Goal: Task Accomplishment & Management: Use online tool/utility

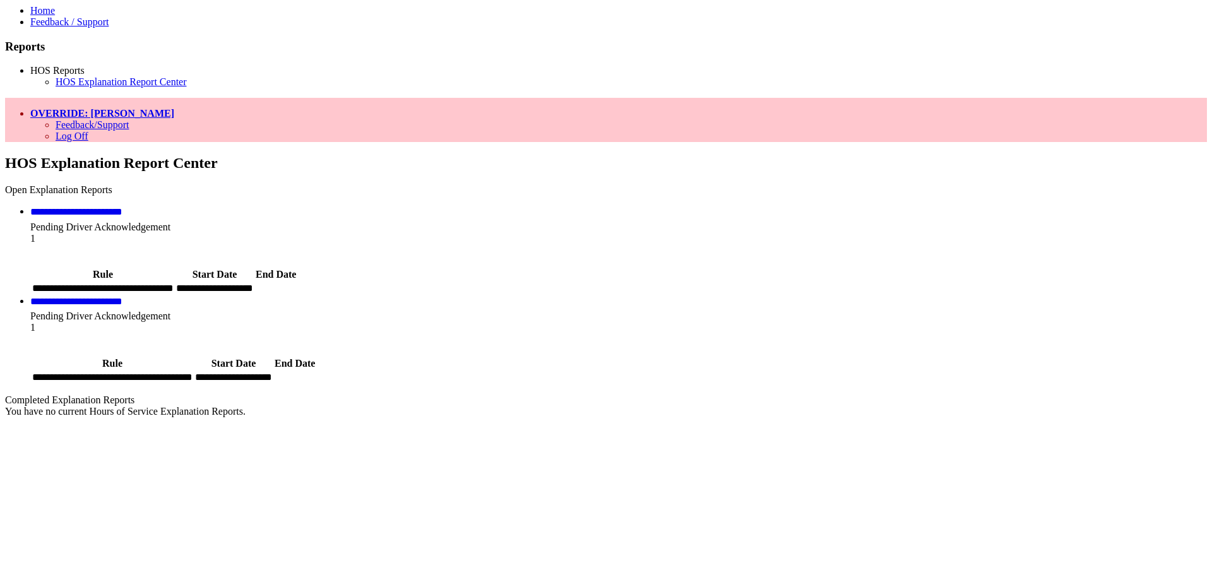
click at [1048, 233] on div "1" at bounding box center [618, 244] width 1176 height 23
click at [122, 207] on link "**********" at bounding box center [76, 211] width 92 height 9
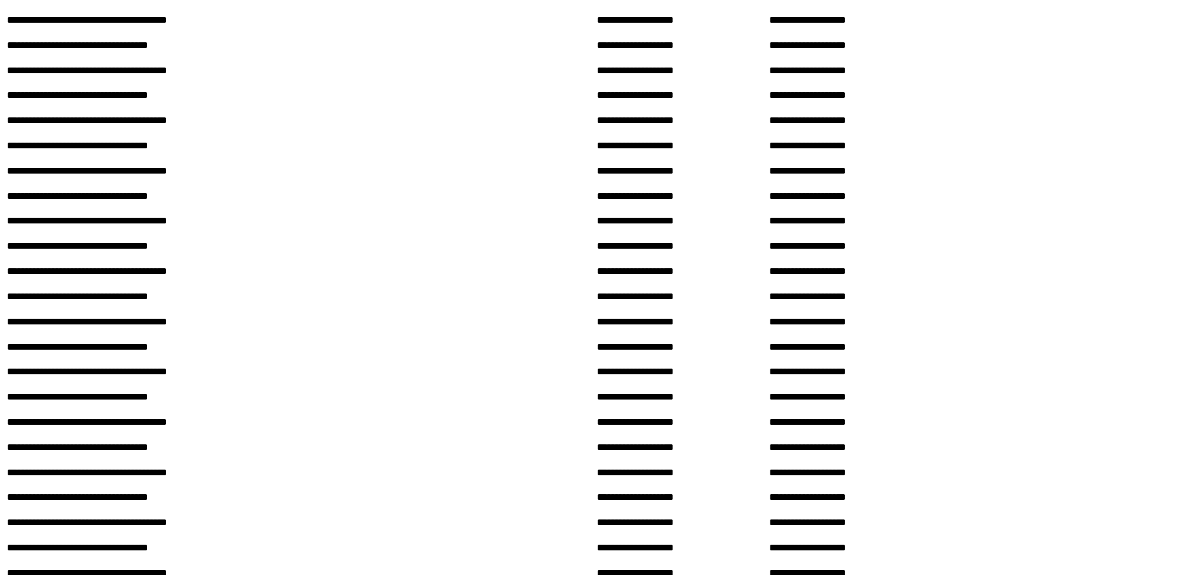
scroll to position [39, 0]
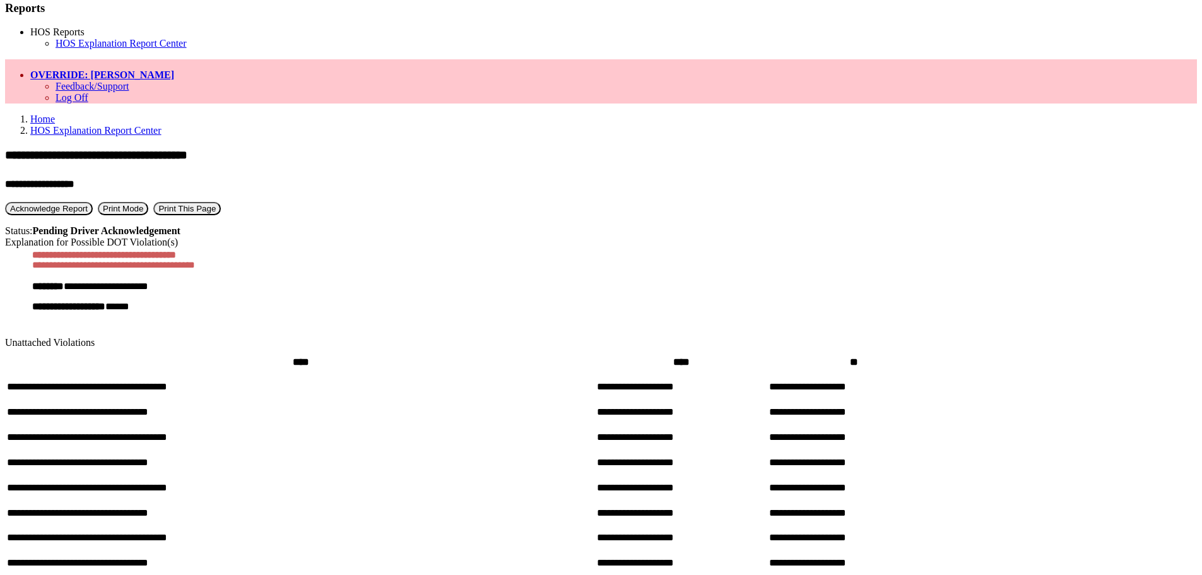
click at [93, 202] on button "Acknowledge Report" at bounding box center [49, 208] width 88 height 13
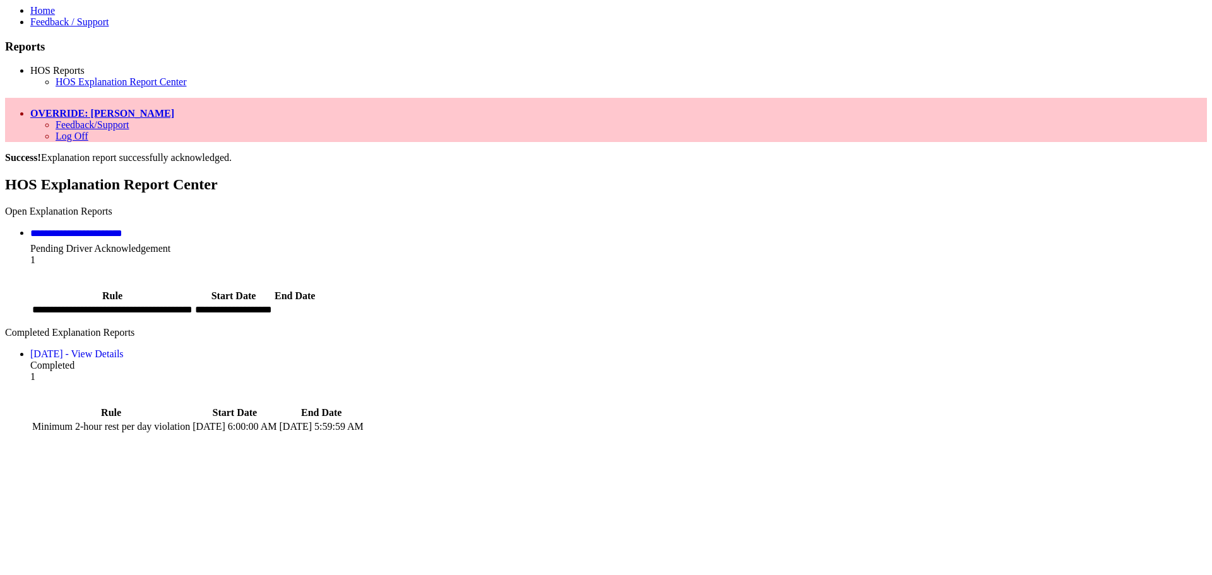
click at [174, 108] on link "OVERRIDE: [PERSON_NAME]" at bounding box center [102, 113] width 144 height 11
click at [88, 131] on link "Log Off" at bounding box center [72, 136] width 33 height 11
